Goal: Transaction & Acquisition: Register for event/course

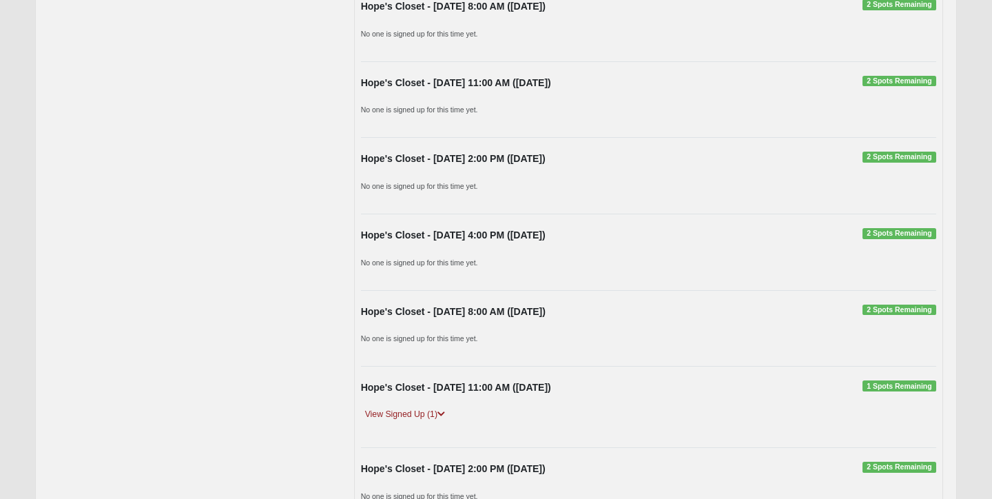
scroll to position [6910, 0]
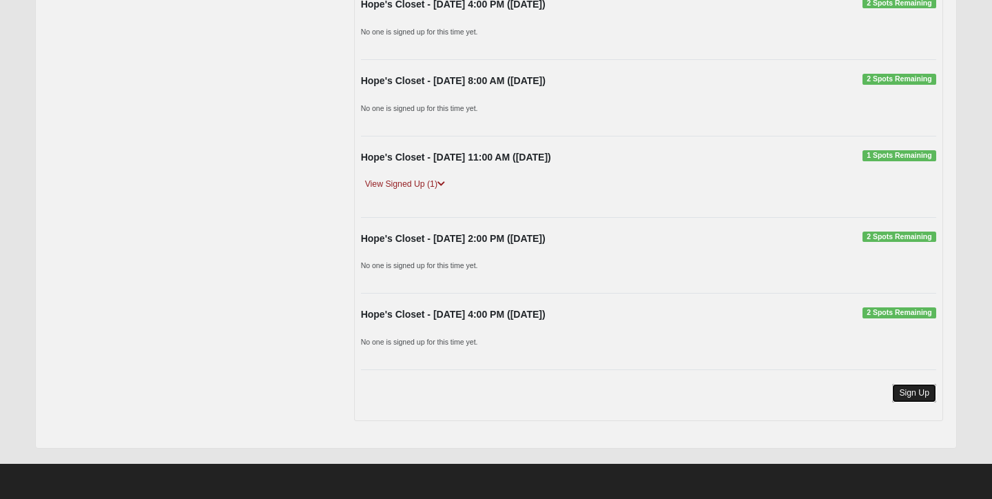
click at [915, 395] on link "Sign Up" at bounding box center [914, 393] width 44 height 19
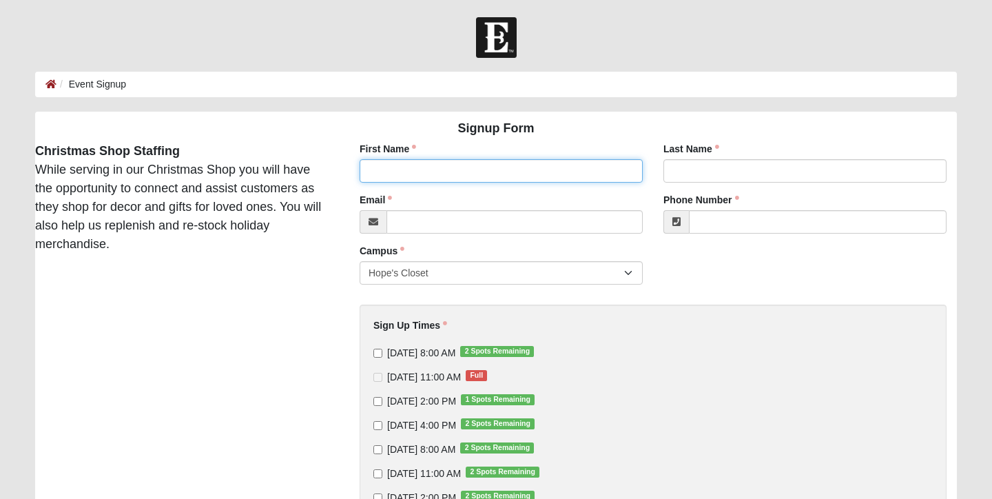
click at [527, 168] on input "First Name" at bounding box center [501, 170] width 283 height 23
type input "Domenic"
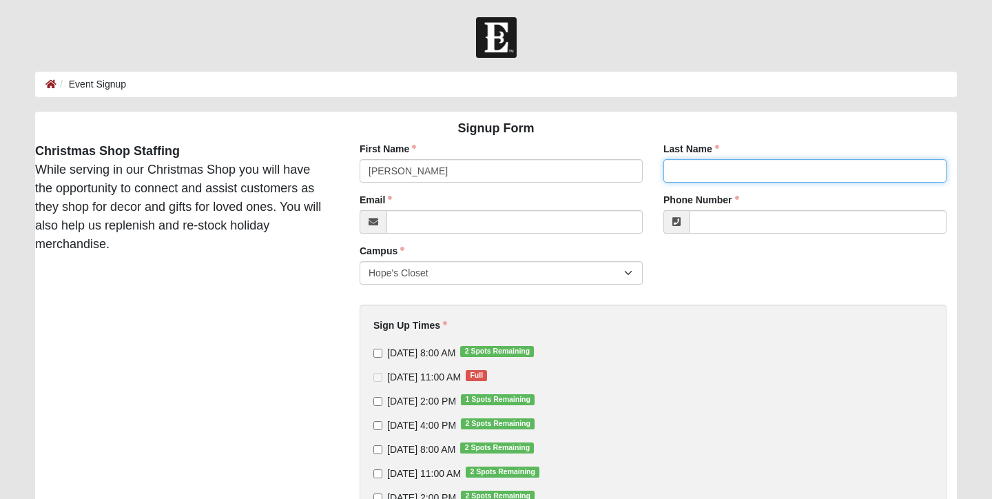
click at [684, 172] on input "Last Name" at bounding box center [805, 170] width 283 height 23
type input "Barba"
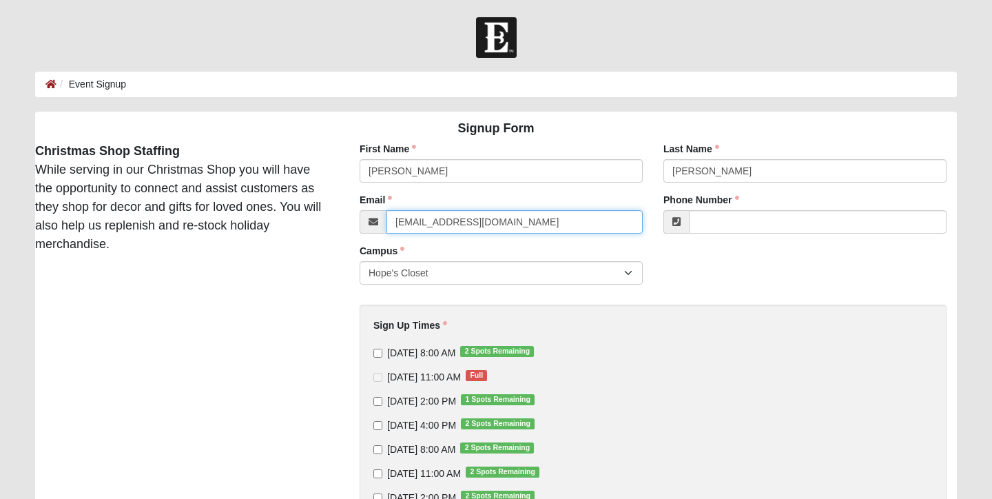
type input "optionmaster22@outloo.com"
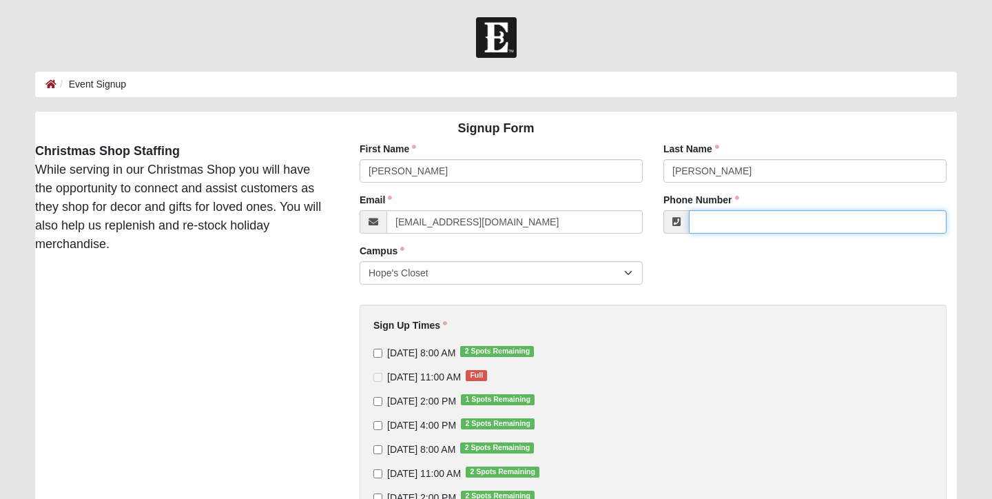
type input "3"
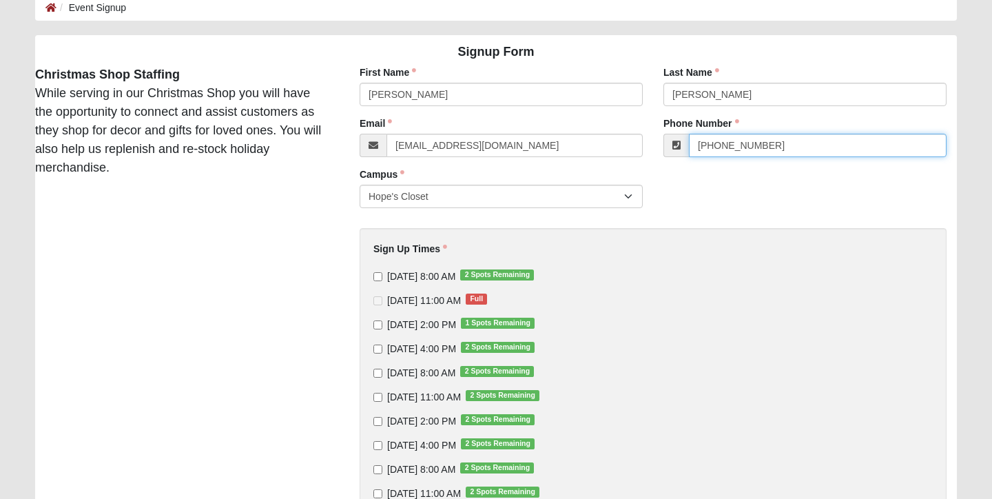
scroll to position [81, 0]
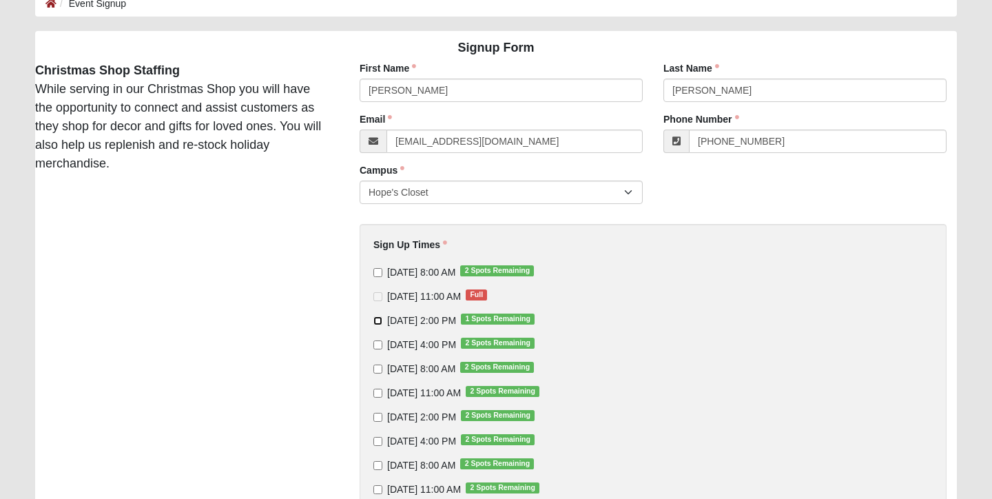
type input "(206) 280-1959"
click at [377, 321] on input "10/6/2025 2:00 PM 1 Spots Remaining" at bounding box center [378, 320] width 9 height 9
checkbox input "true"
click at [379, 348] on input "10/6/2025 4:00 PM 2 Spots Remaining" at bounding box center [378, 344] width 9 height 9
checkbox input "true"
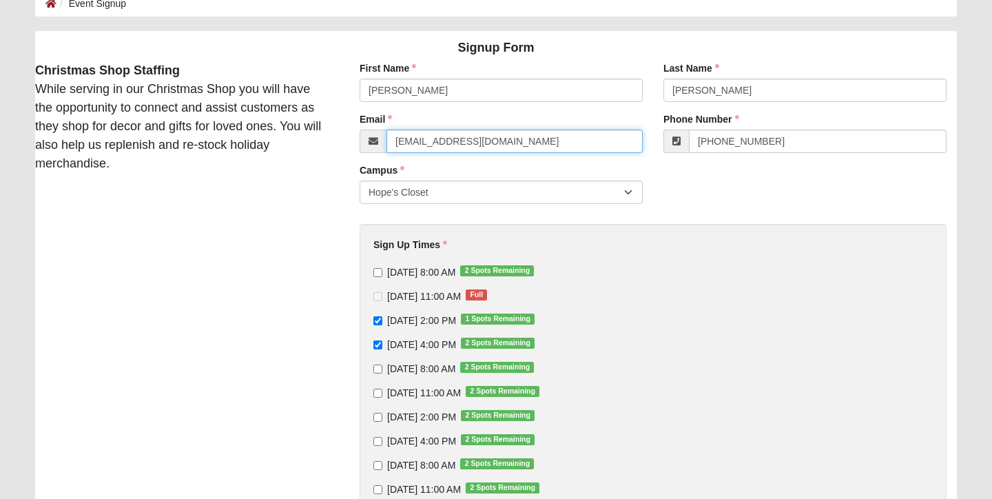
click at [498, 142] on input "optionmaster22@outloo.com" at bounding box center [515, 141] width 256 height 23
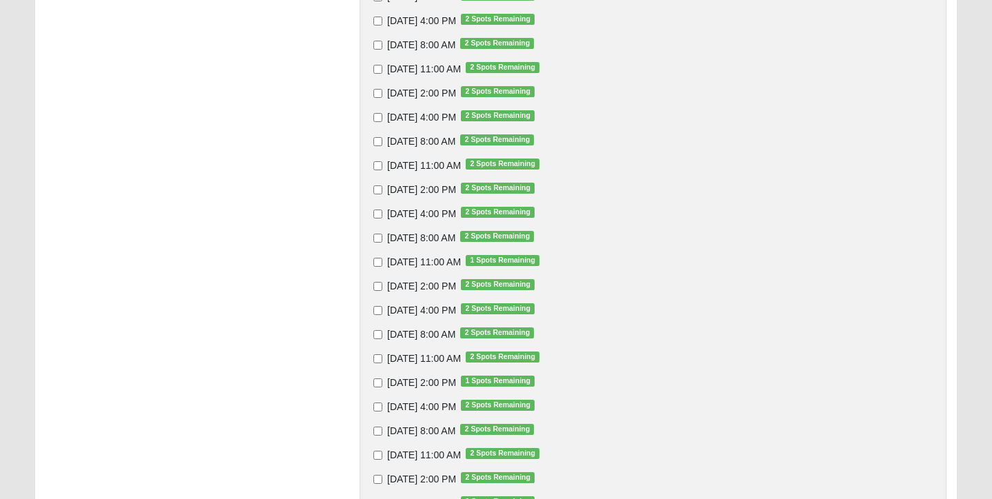
scroll to position [2219, 0]
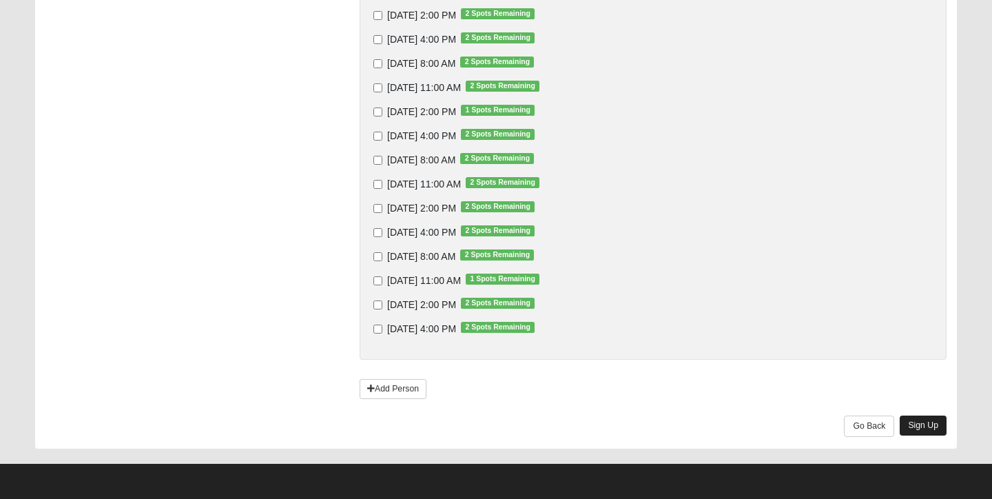
type input "optionmaster22@outlook.com"
click at [922, 420] on link "Sign Up" at bounding box center [923, 426] width 47 height 20
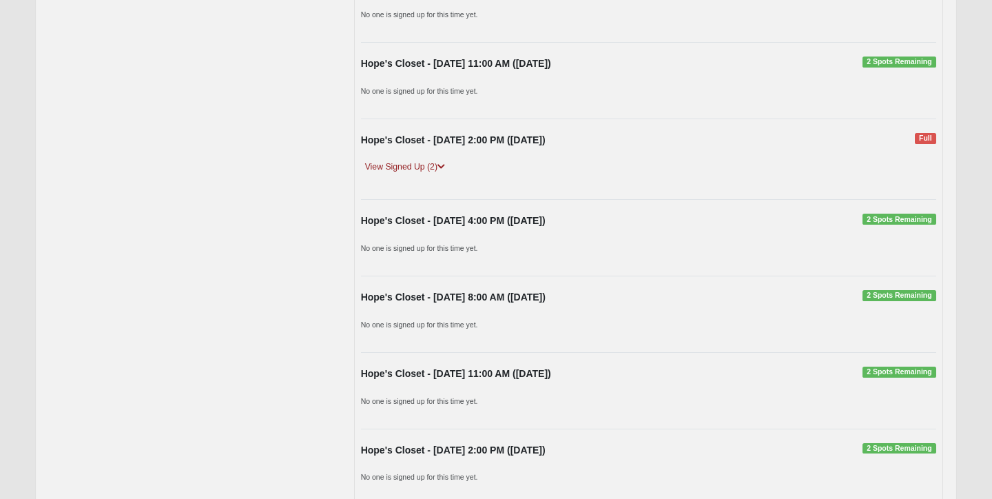
scroll to position [872, 0]
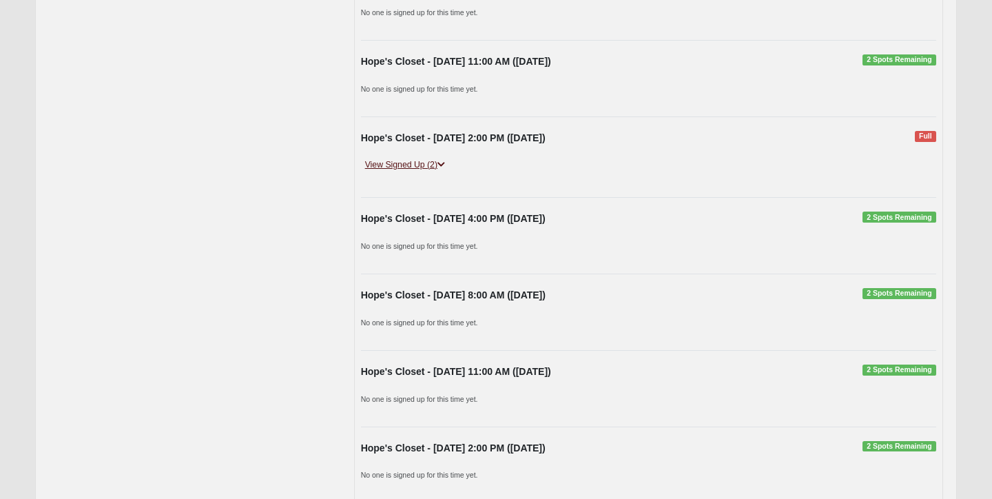
click at [418, 163] on link "View Signed Up (2)" at bounding box center [405, 165] width 88 height 14
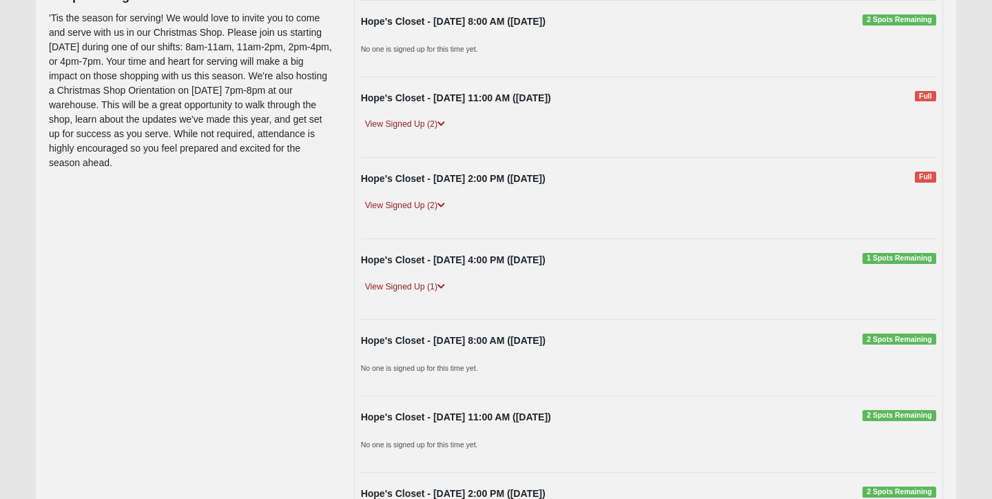
scroll to position [0, 0]
